Goal: Task Accomplishment & Management: Use online tool/utility

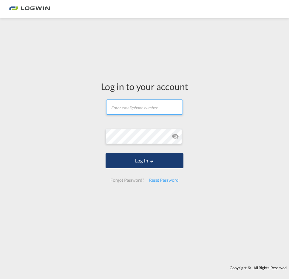
type input "[PERSON_NAME][EMAIL_ADDRESS][PERSON_NAME][DOMAIN_NAME]"
click at [142, 165] on button "Log In" at bounding box center [145, 160] width 78 height 15
